Goal: Task Accomplishment & Management: Manage account settings

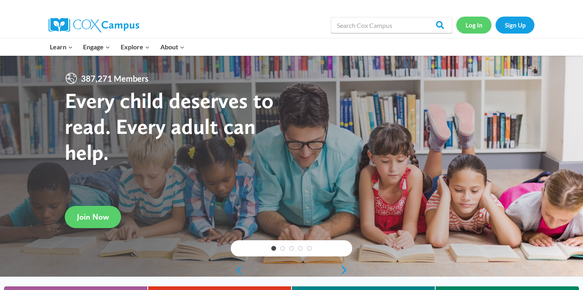
click at [475, 27] on link "Log In" at bounding box center [474, 25] width 35 height 17
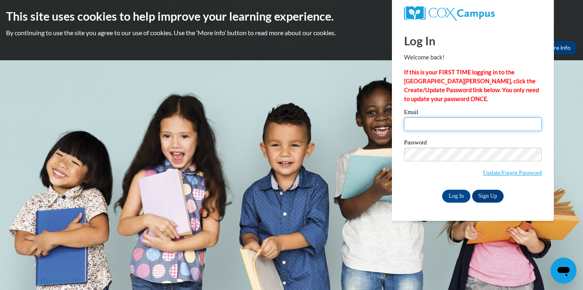
click at [450, 126] on input "Email" at bounding box center [473, 124] width 138 height 14
type input "julianicolegrassi@gmail.com"
click at [463, 162] on span "Update/Forgot Password" at bounding box center [473, 165] width 138 height 34
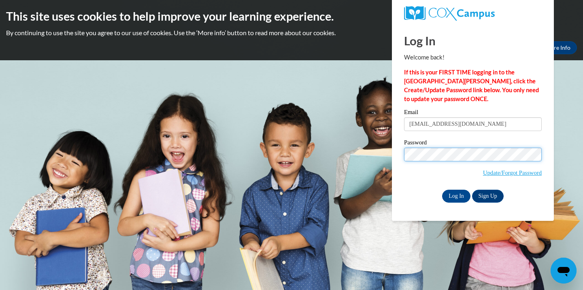
click at [442, 190] on input "Log In" at bounding box center [456, 196] width 28 height 13
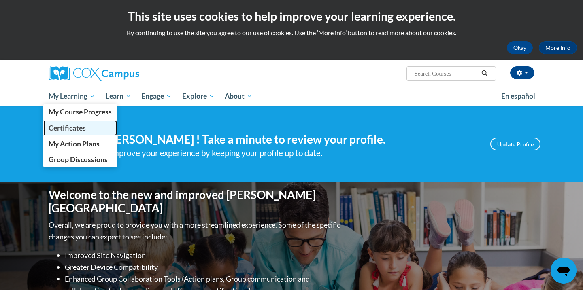
click at [73, 127] on span "Certificates" at bounding box center [67, 128] width 37 height 9
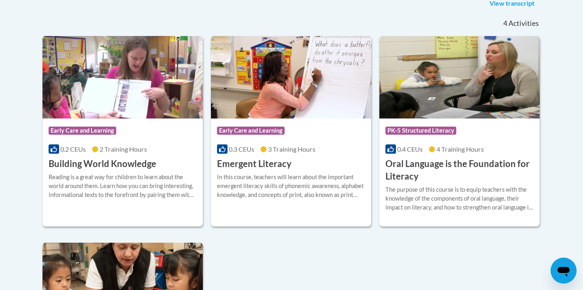
scroll to position [208, 0]
